Goal: Check status: Check status

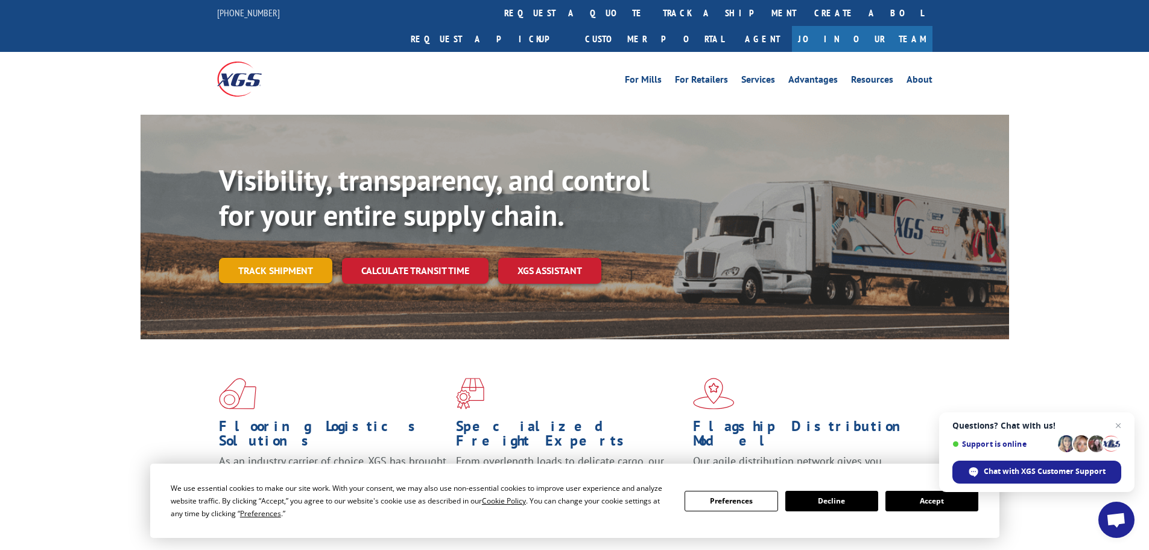
click at [261, 258] on link "Track shipment" at bounding box center [275, 270] width 113 height 25
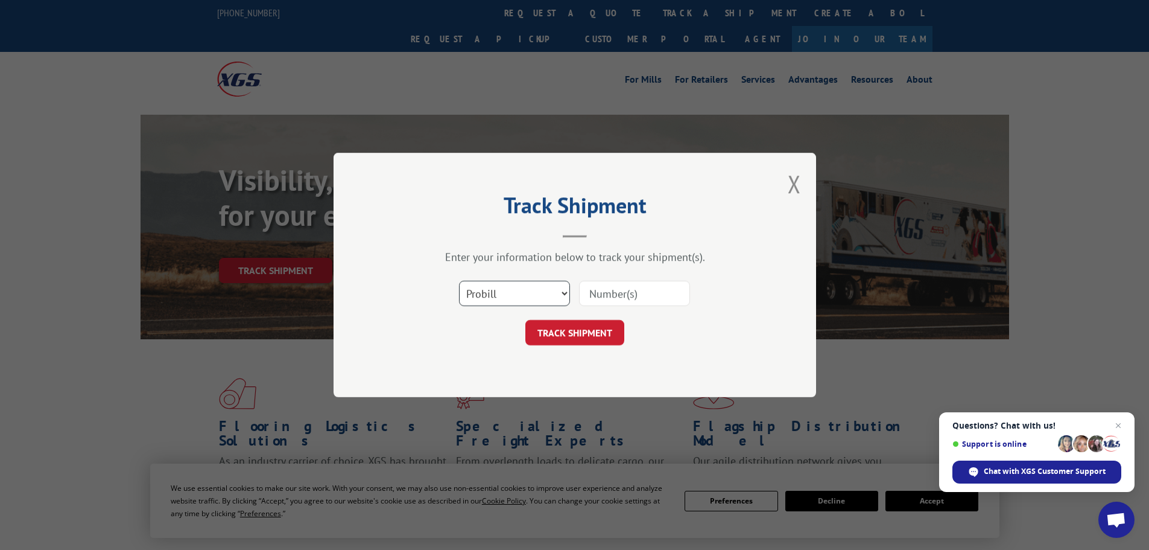
click at [561, 289] on select "Select category... Probill BOL PO" at bounding box center [514, 293] width 111 height 25
select select "po"
click at [459, 281] on select "Select category... Probill BOL PO" at bounding box center [514, 293] width 111 height 25
click at [604, 293] on input at bounding box center [634, 293] width 111 height 25
type input "03538046"
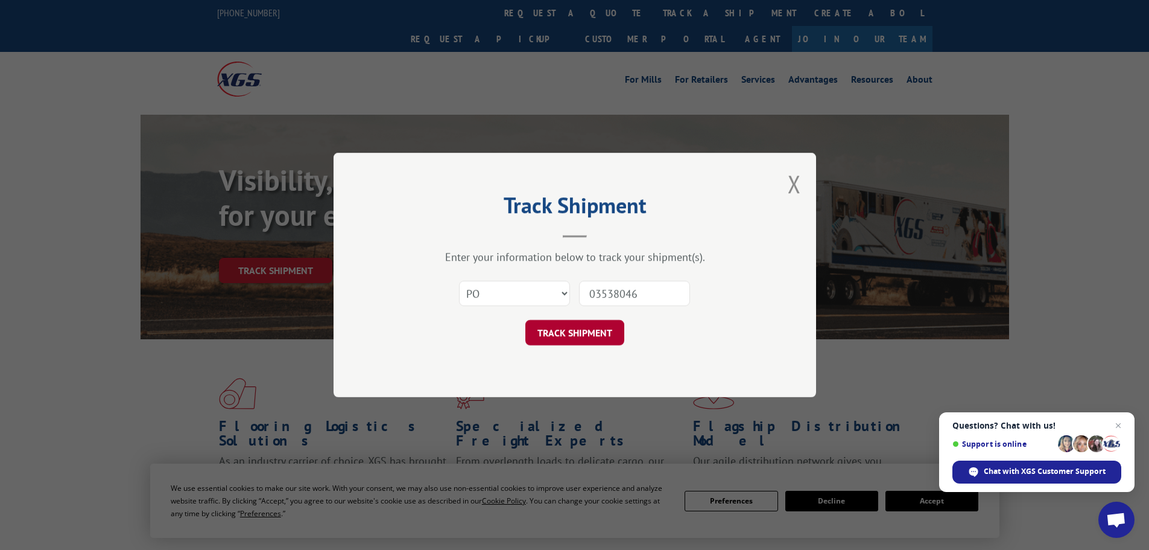
click at [588, 329] on button "TRACK SHIPMENT" at bounding box center [575, 332] width 99 height 25
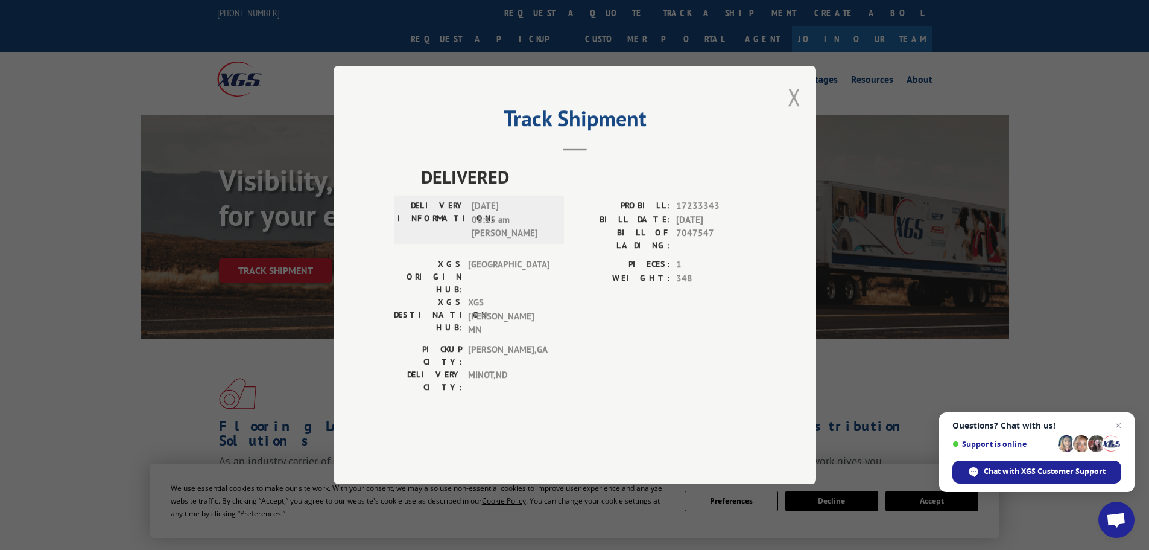
click at [792, 113] on button "Close modal" at bounding box center [794, 97] width 13 height 32
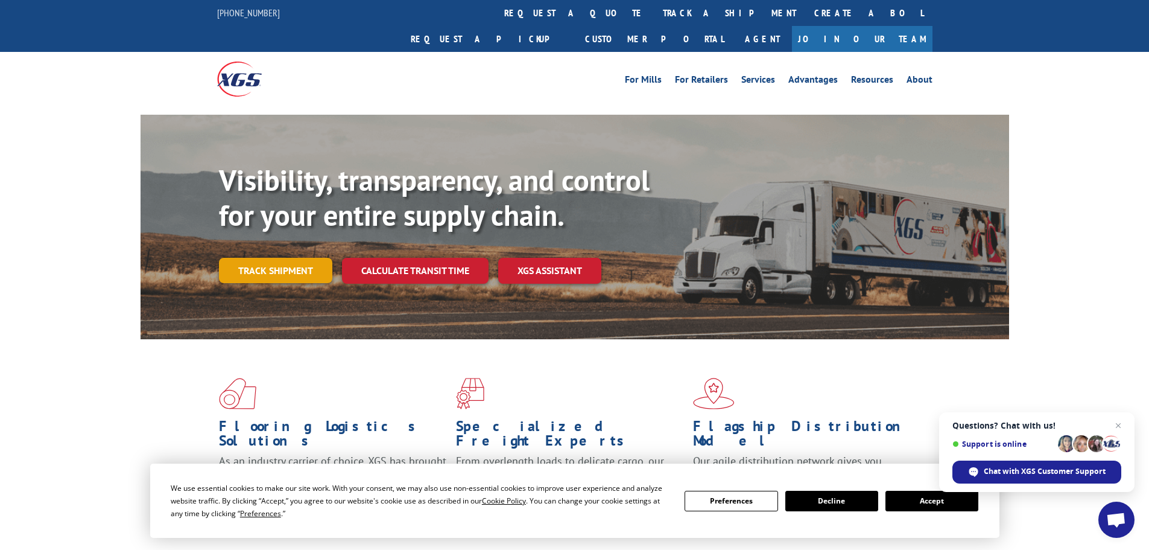
click at [292, 258] on link "Track shipment" at bounding box center [275, 270] width 113 height 25
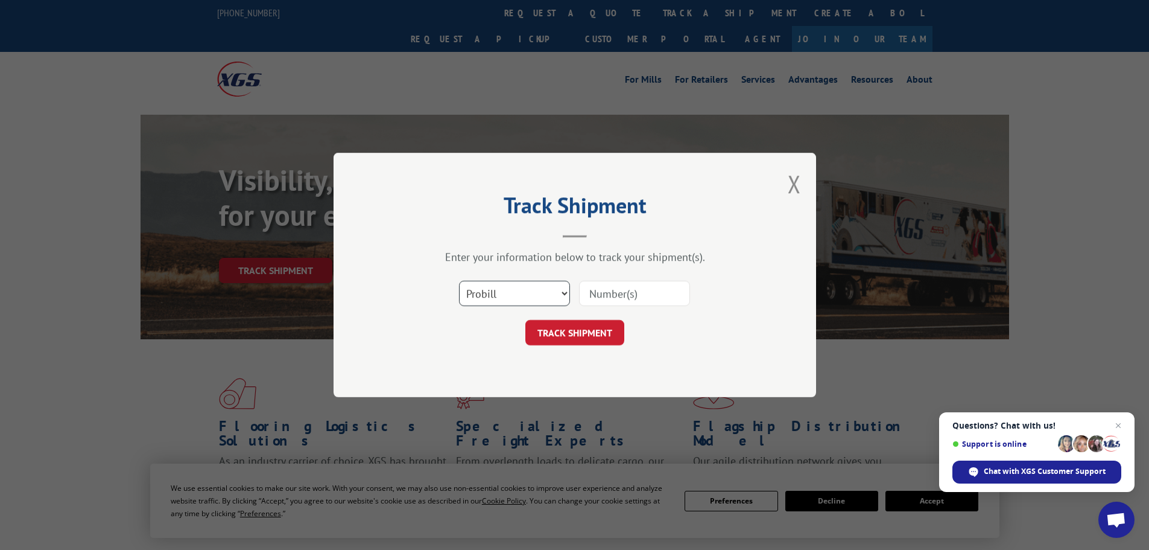
click at [563, 295] on select "Select category... Probill BOL PO" at bounding box center [514, 293] width 111 height 25
select select "po"
click at [459, 281] on select "Select category... Probill BOL PO" at bounding box center [514, 293] width 111 height 25
click at [606, 293] on input at bounding box center [634, 293] width 111 height 25
type input "03538038"
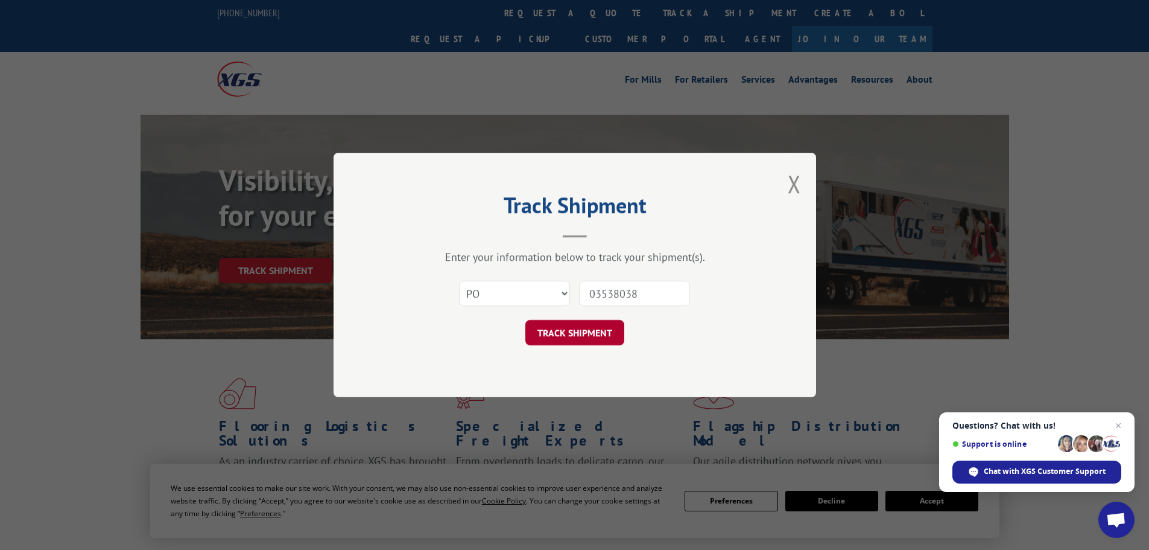
click at [576, 335] on button "TRACK SHIPMENT" at bounding box center [575, 332] width 99 height 25
